Goal: Task Accomplishment & Management: Complete application form

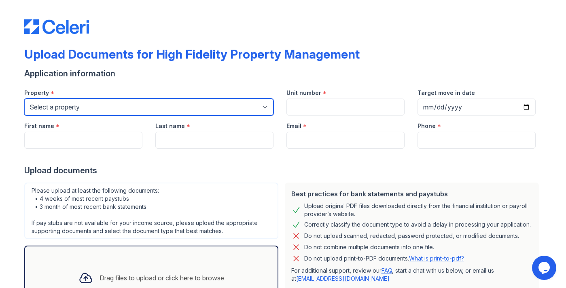
click at [243, 99] on select "Select a property [STREET_ADDRESS][GEOGRAPHIC_DATA][US_STATE][STREET_ADDRESS] […" at bounding box center [148, 107] width 249 height 17
select select "1941"
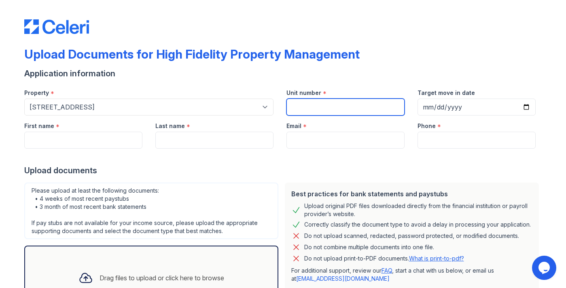
click at [325, 108] on input "Unit number" at bounding box center [345, 107] width 118 height 17
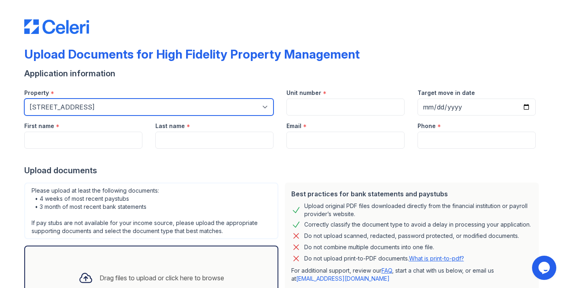
click at [249, 108] on select "Select a property [STREET_ADDRESS][GEOGRAPHIC_DATA][US_STATE][STREET_ADDRESS] […" at bounding box center [148, 107] width 249 height 17
click at [226, 108] on select "Select a property [STREET_ADDRESS][GEOGRAPHIC_DATA][US_STATE][STREET_ADDRESS] […" at bounding box center [148, 107] width 249 height 17
click at [201, 101] on select "Select a property [STREET_ADDRESS][GEOGRAPHIC_DATA][US_STATE][STREET_ADDRESS] […" at bounding box center [148, 107] width 249 height 17
select select
click at [157, 107] on select "Select a property [STREET_ADDRESS][GEOGRAPHIC_DATA][US_STATE][STREET_ADDRESS] […" at bounding box center [148, 107] width 249 height 17
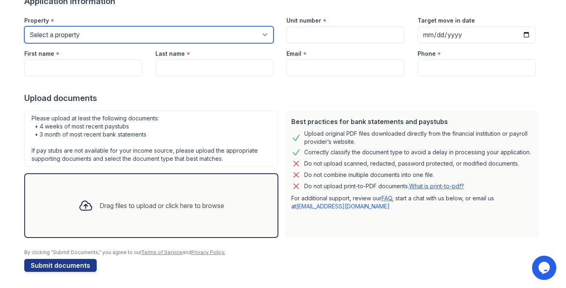
scroll to position [61, 0]
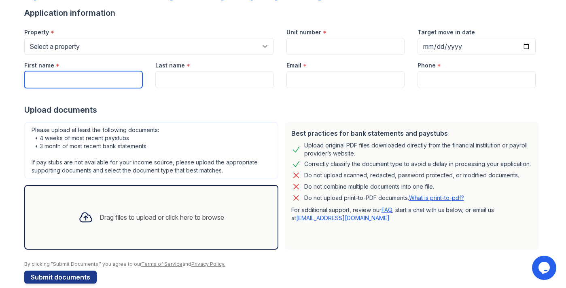
click at [117, 82] on input "First name" at bounding box center [83, 79] width 118 height 17
type input "[PERSON_NAME]"
type input "Ettawageshik"
type input "[EMAIL_ADDRESS][DOMAIN_NAME]"
type input "6129680639"
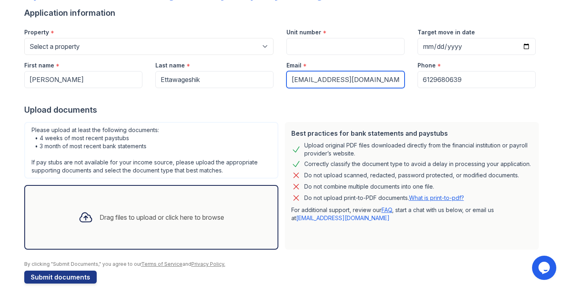
click at [350, 83] on input "[EMAIL_ADDRESS][DOMAIN_NAME]" at bounding box center [345, 79] width 118 height 17
type input "[EMAIL_ADDRESS][DOMAIN_NAME]"
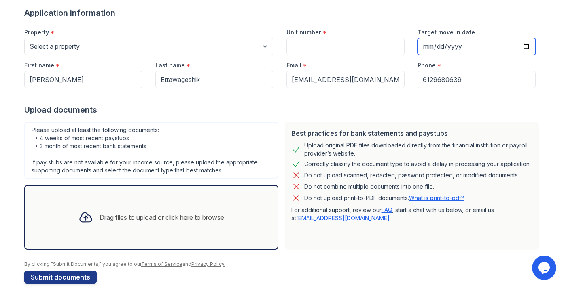
click at [453, 48] on input "Target move in date" at bounding box center [476, 46] width 118 height 17
click at [421, 41] on input "Target move in date" at bounding box center [476, 46] width 118 height 17
click at [520, 44] on input "Target move in date" at bounding box center [476, 46] width 118 height 17
click at [534, 47] on input "Target move in date" at bounding box center [476, 46] width 118 height 17
click at [526, 47] on input "Target move in date" at bounding box center [476, 46] width 118 height 17
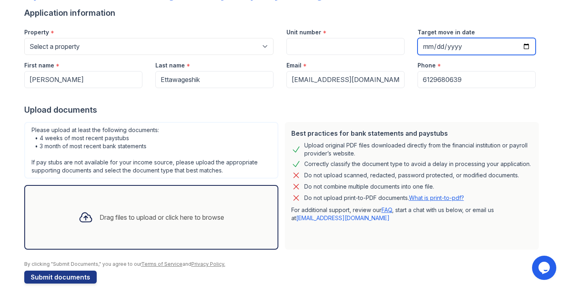
type input "[DATE]"
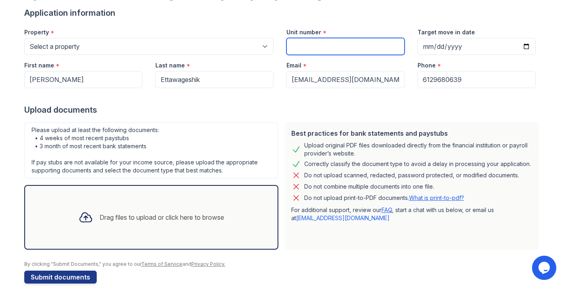
click at [359, 45] on input "Unit number" at bounding box center [345, 46] width 118 height 17
type input "3"
click at [354, 59] on div "Email *" at bounding box center [345, 63] width 118 height 16
